Goal: Task Accomplishment & Management: Complete application form

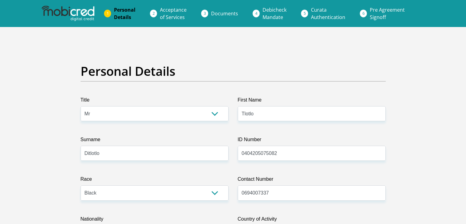
select select "Mr"
select select "1"
select select "ZAF"
select select "tsn"
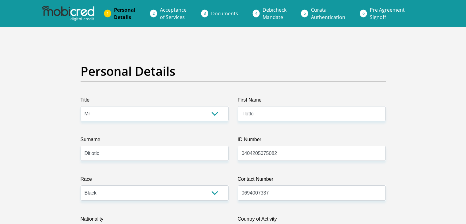
select select "2"
select select "[GEOGRAPHIC_DATA]"
select select "5"
select select "parents"
select select "77"
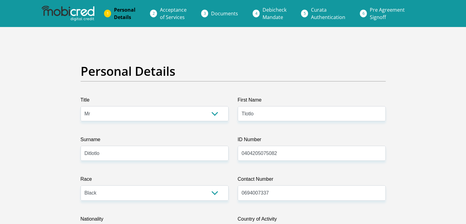
select select "Student"
select select "6"
select select "7"
select select "SAV"
select select "1"
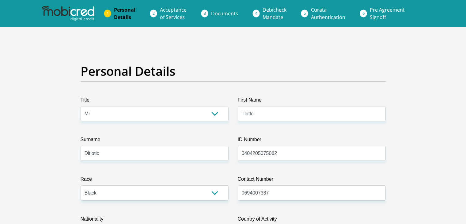
scroll to position [1973, 0]
